Goal: Transaction & Acquisition: Purchase product/service

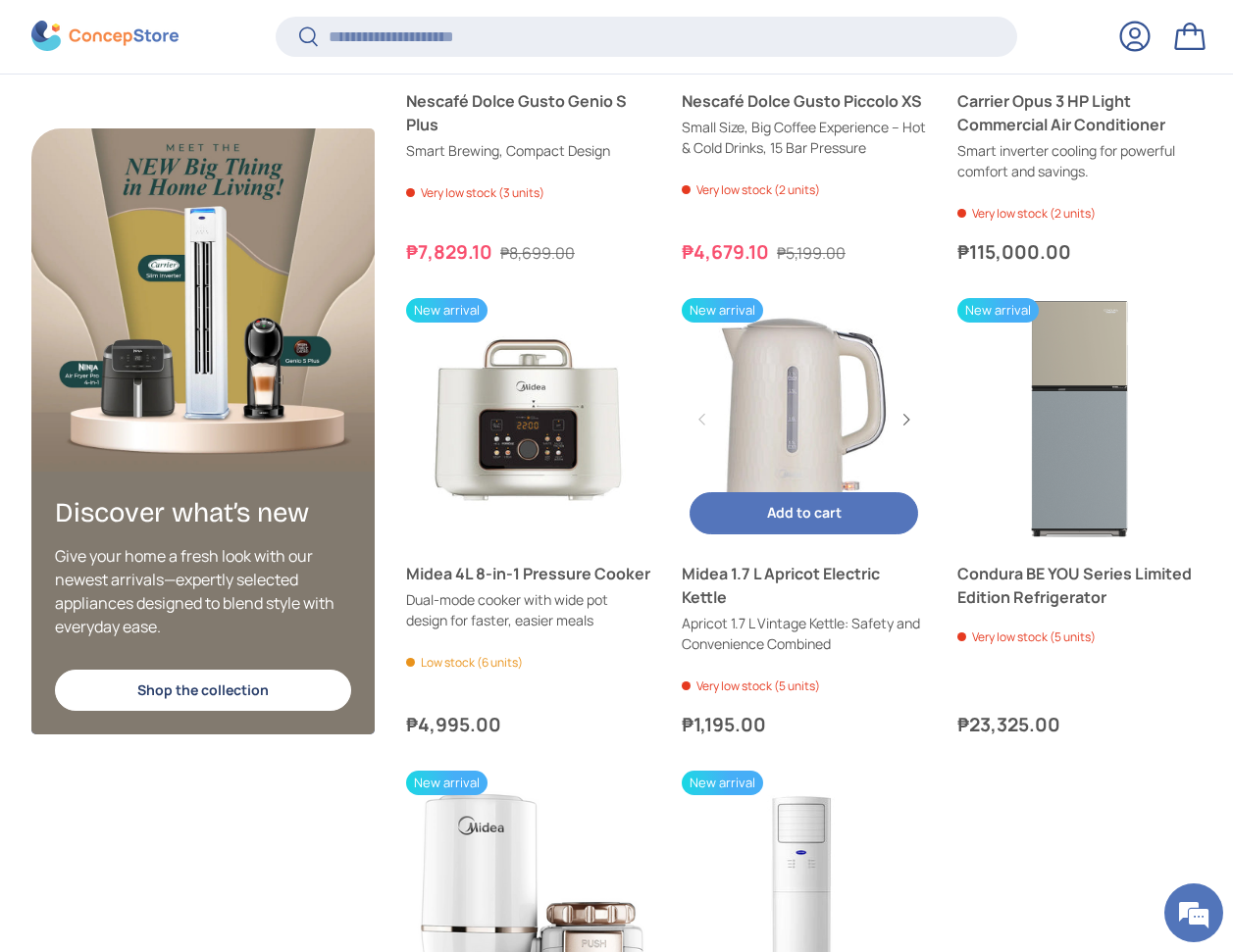
scroll to position [4311, 0]
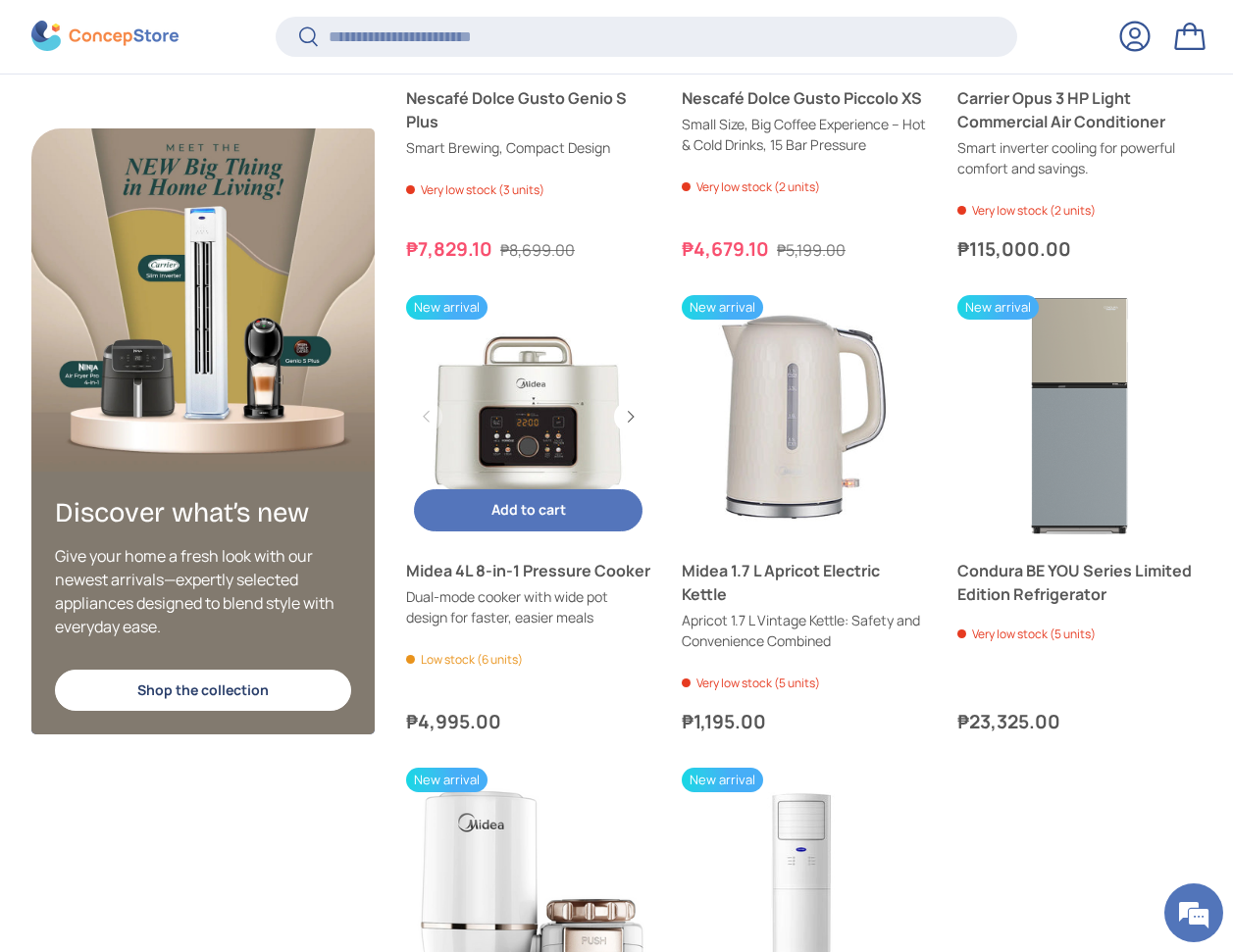
click at [481, 397] on link "Midea 4L 8-in-1 Pressure Cooker" at bounding box center [528, 416] width 244 height 244
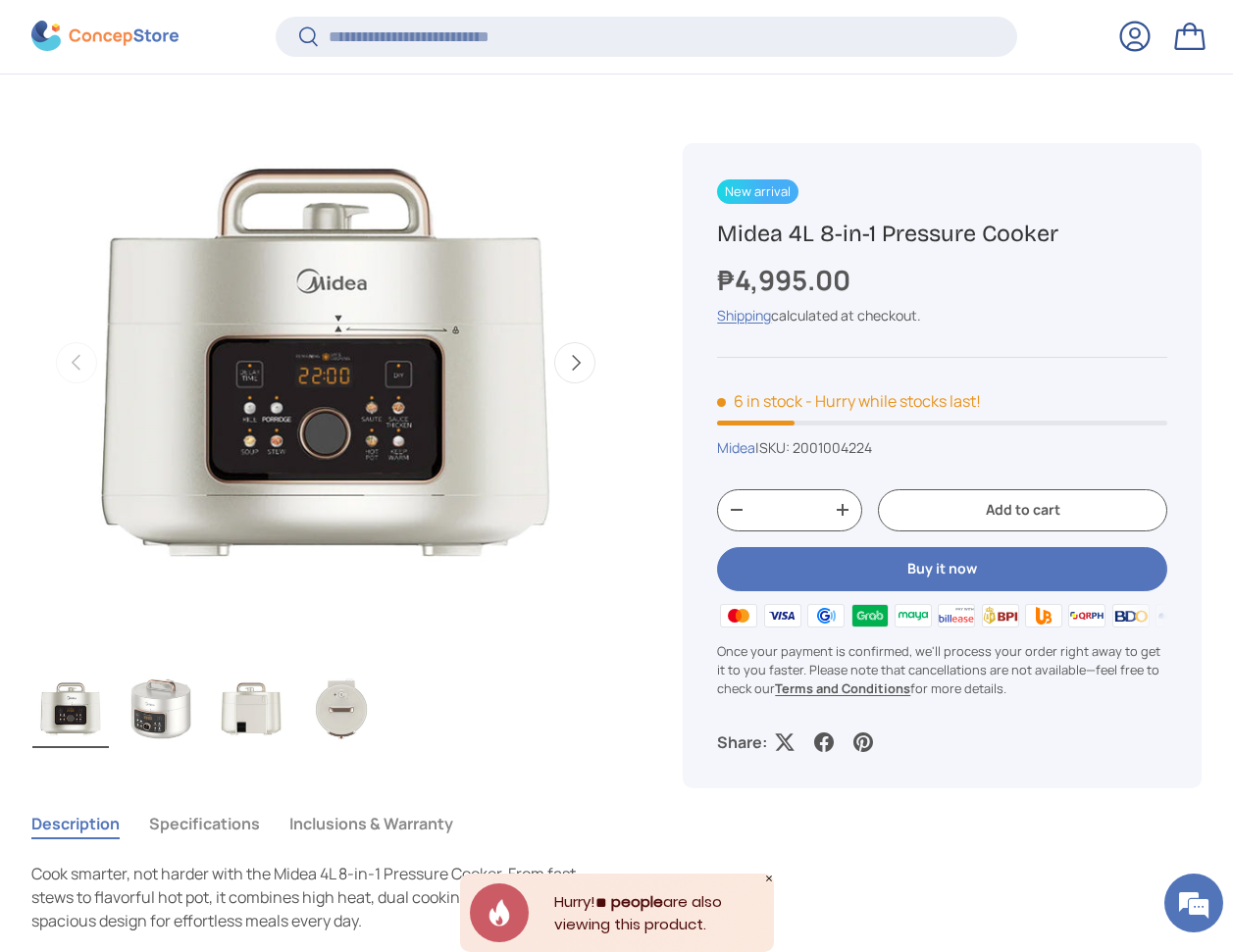
click at [593, 626] on img "Gallery Viewer" at bounding box center [326, 362] width 589 height 589
click at [594, 630] on img "Gallery Viewer" at bounding box center [326, 362] width 589 height 589
